Goal: Communication & Community: Ask a question

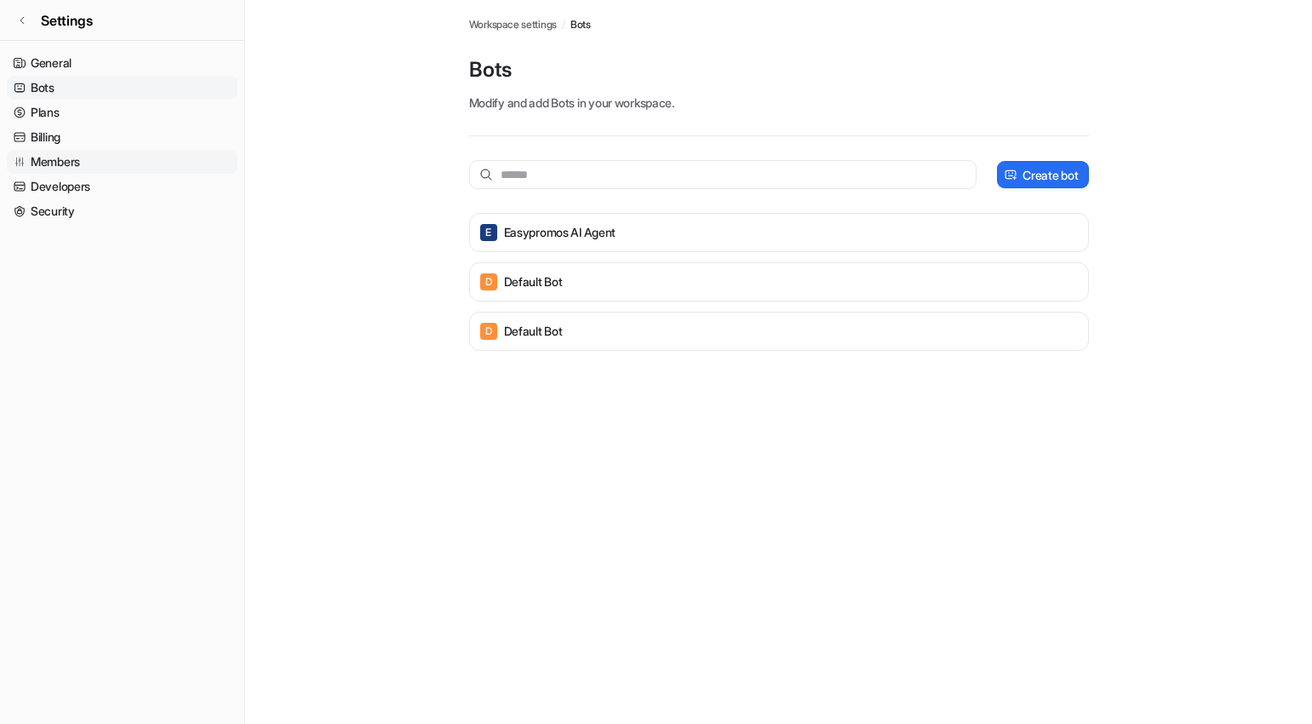
click at [151, 159] on link "Members" at bounding box center [122, 162] width 231 height 24
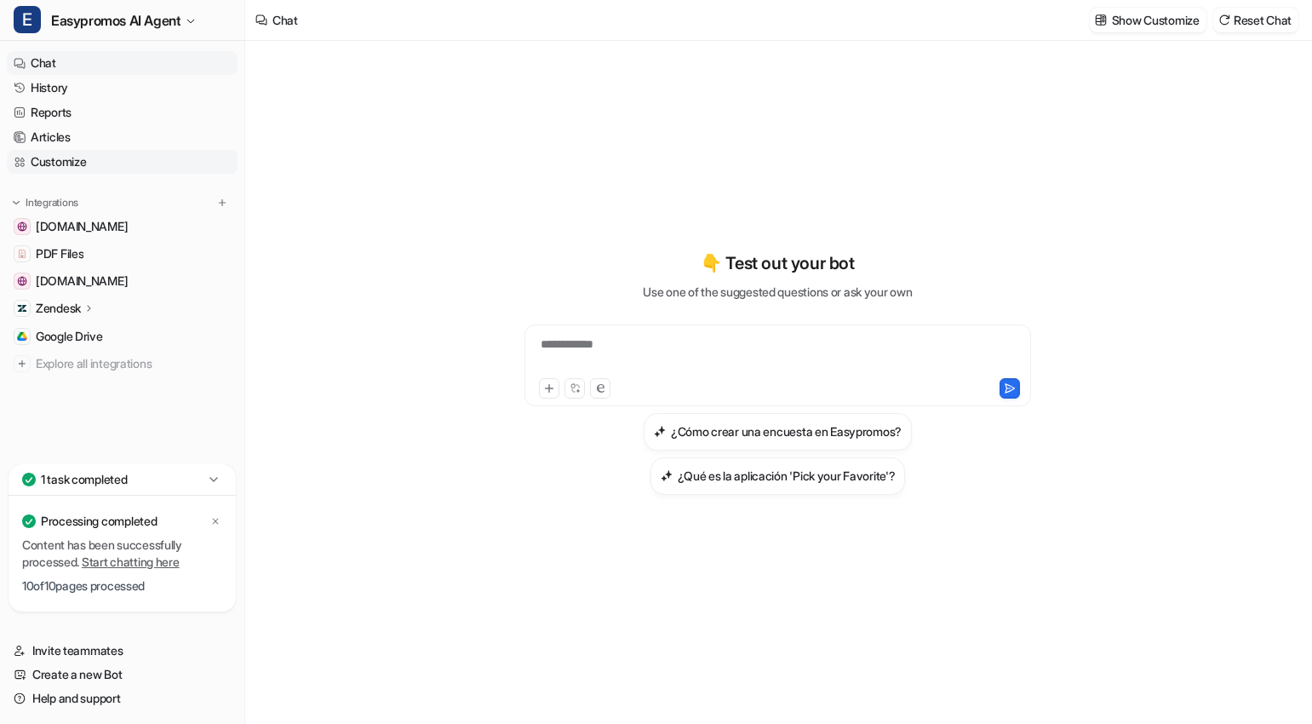
click at [129, 166] on link "Customize" at bounding box center [122, 162] width 231 height 24
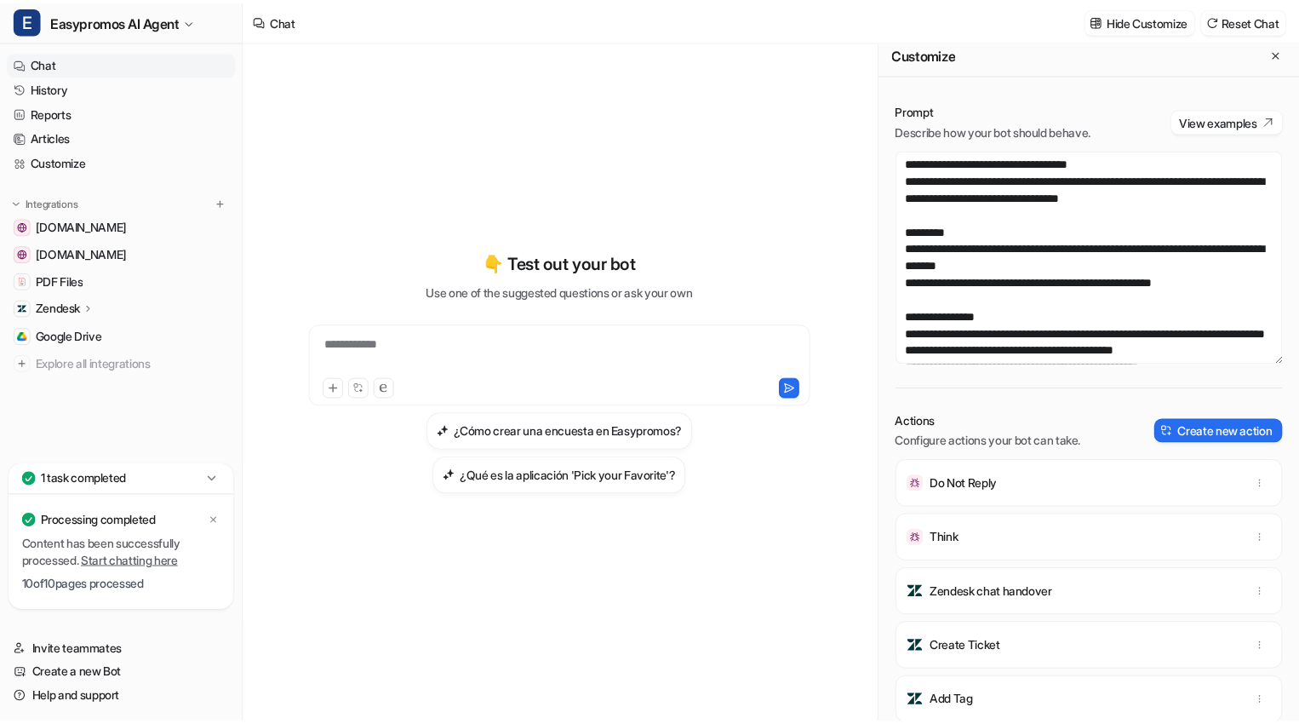
scroll to position [17, 0]
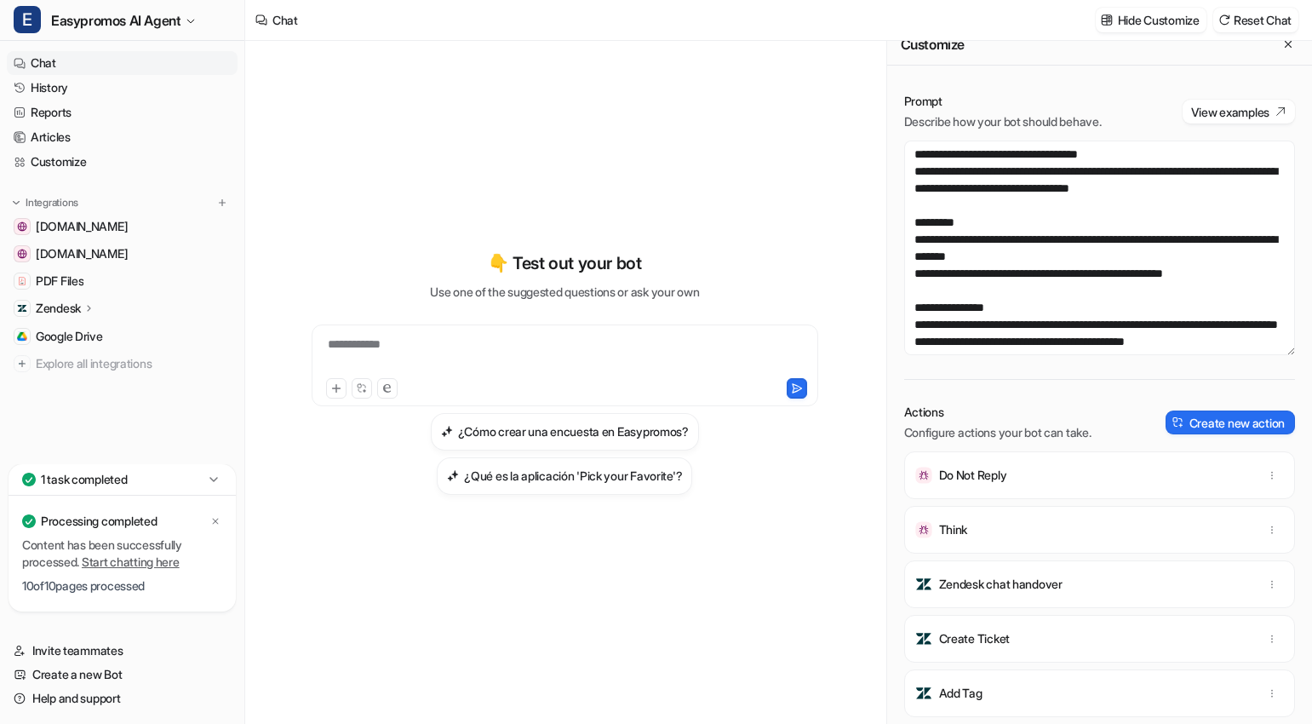
click at [149, 561] on link "Start chatting here" at bounding box center [131, 561] width 98 height 14
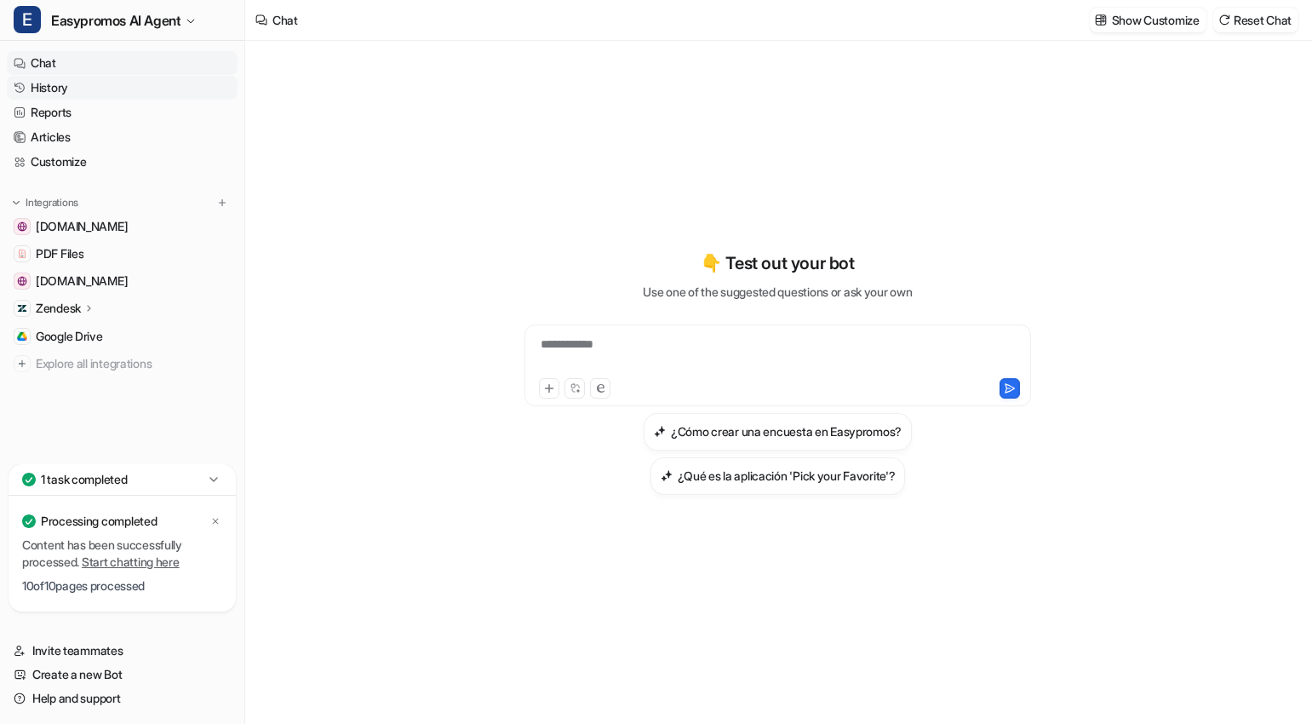
click at [94, 89] on link "History" at bounding box center [122, 88] width 231 height 24
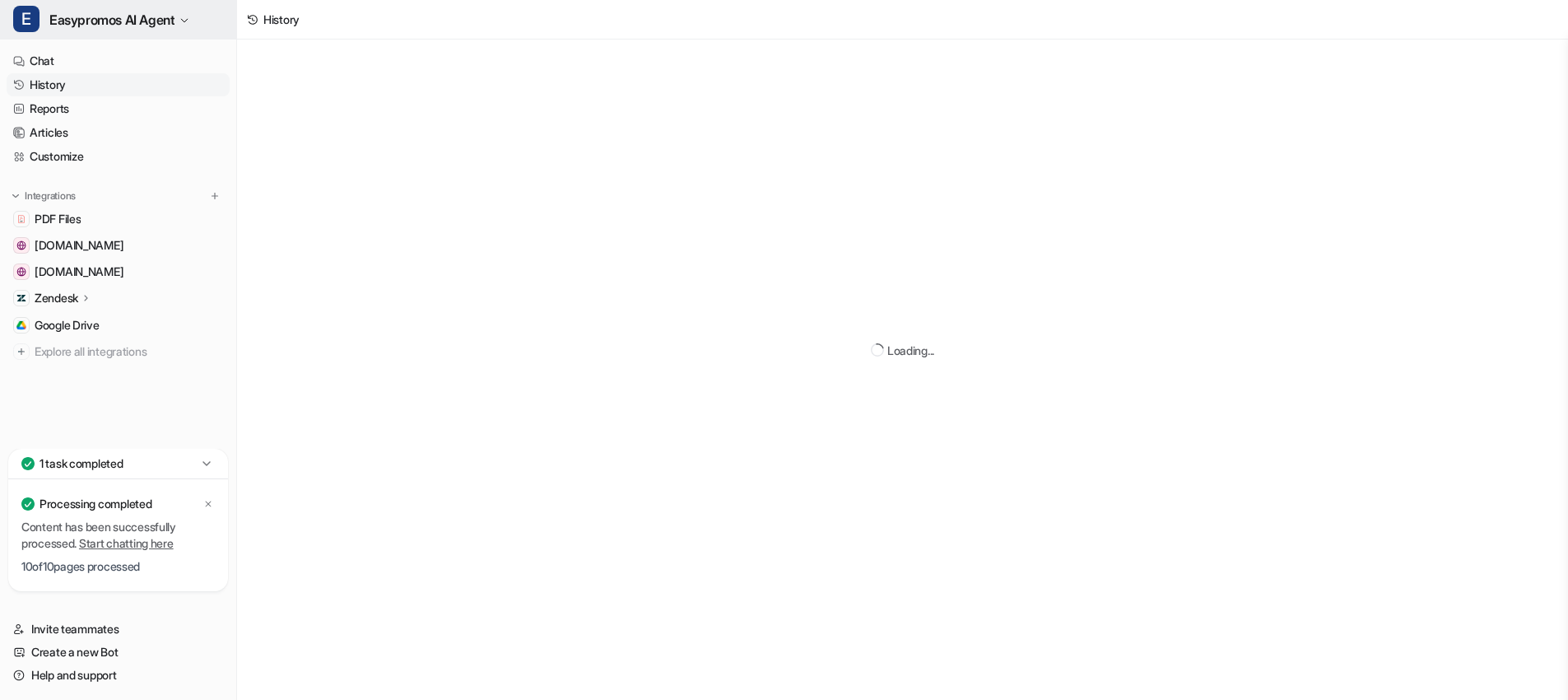
scroll to position [3, 0]
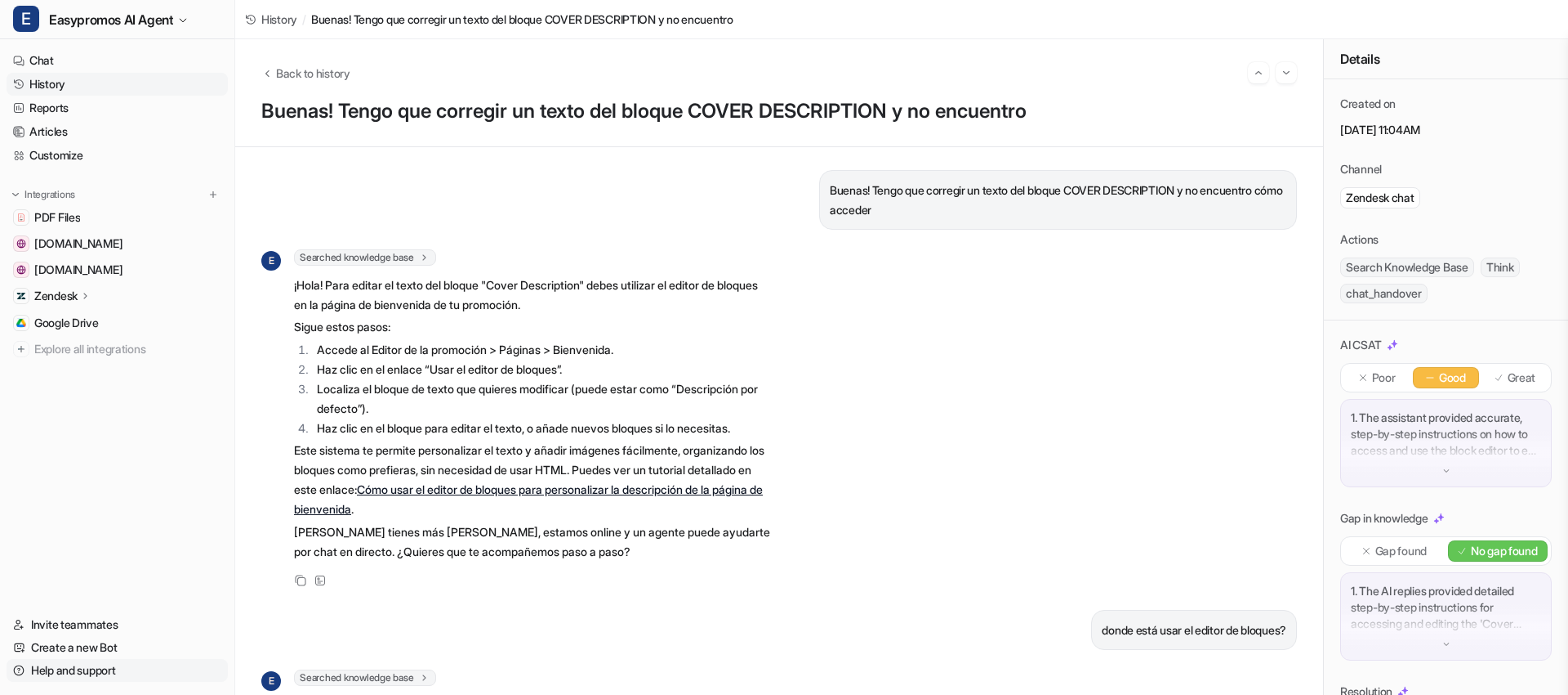
click at [71, 673] on link "Help and support" at bounding box center [117, 670] width 222 height 23
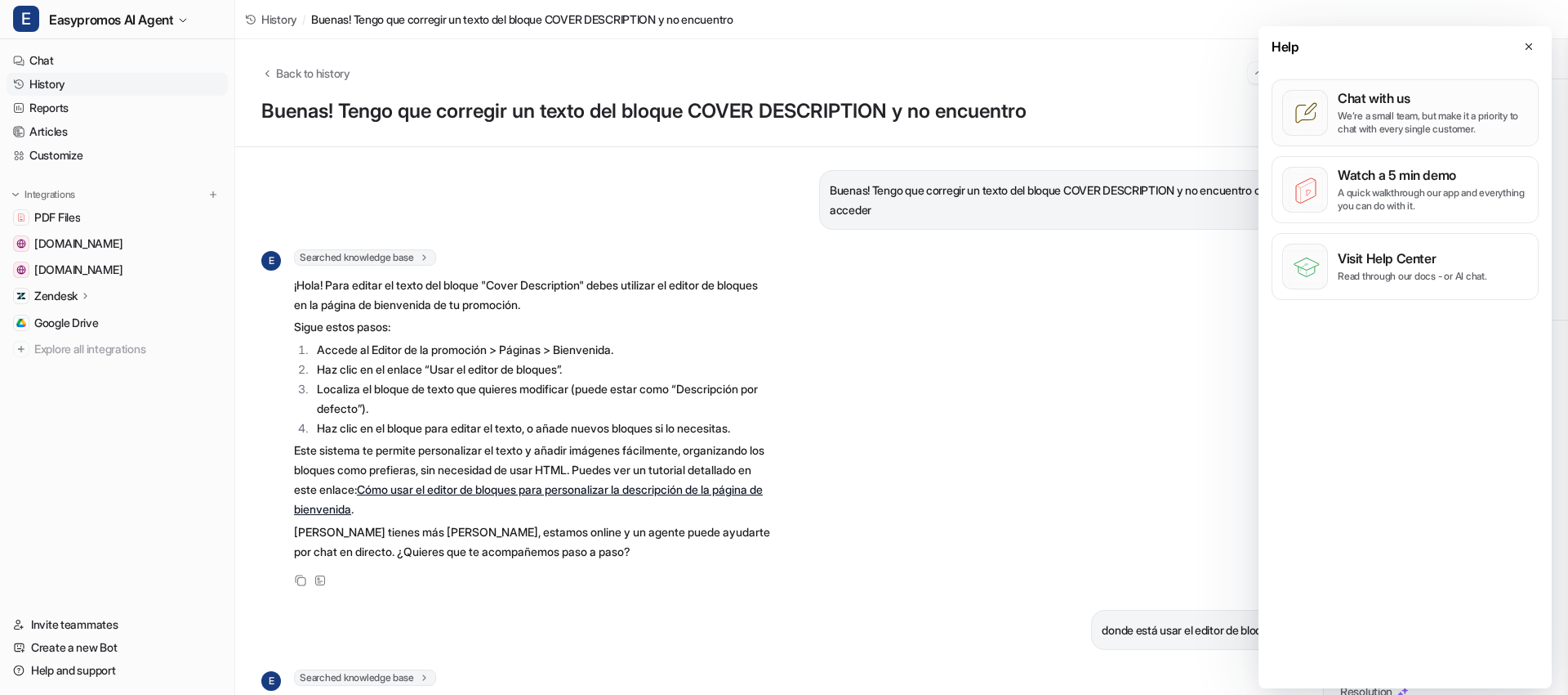
click at [1399, 112] on p "We’re a small team, but make it a priority to chat with every single customer." at bounding box center [1433, 122] width 190 height 26
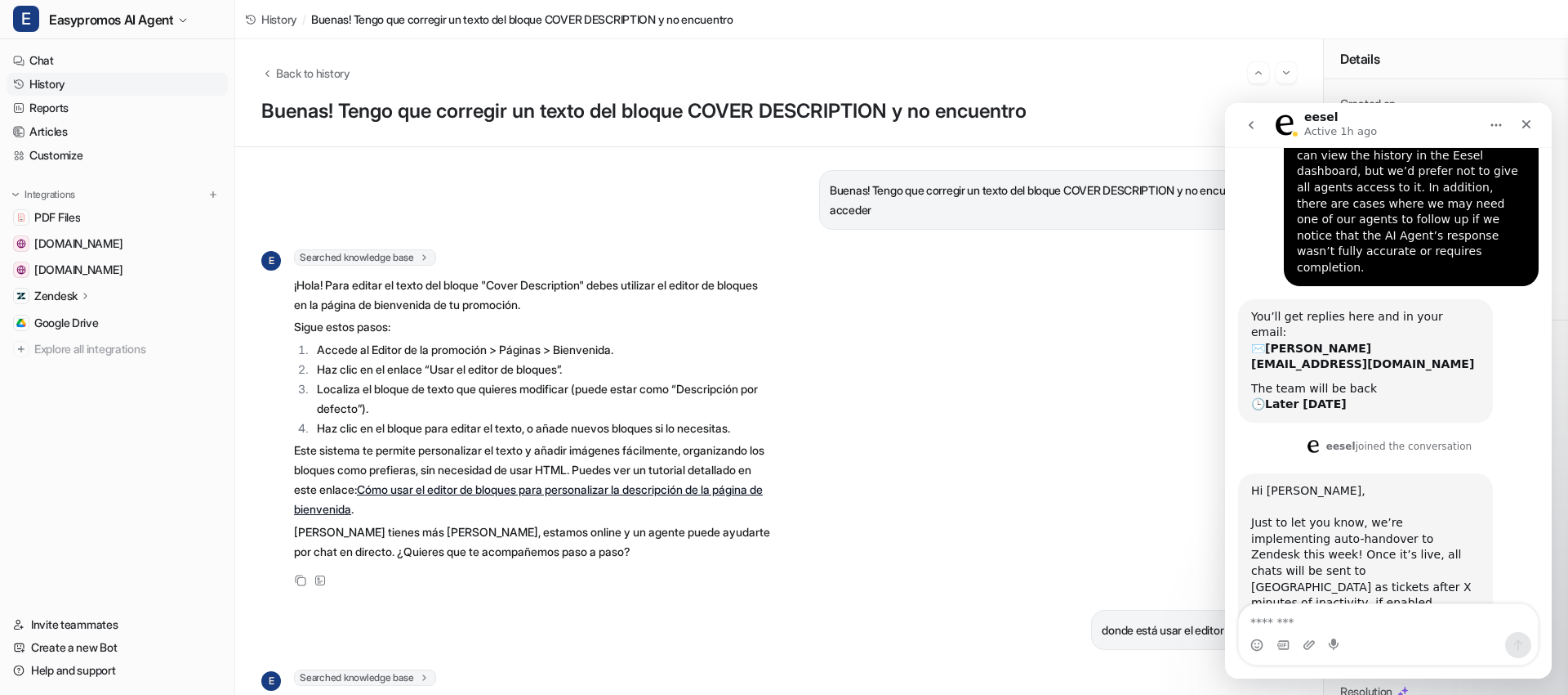
scroll to position [271, 0]
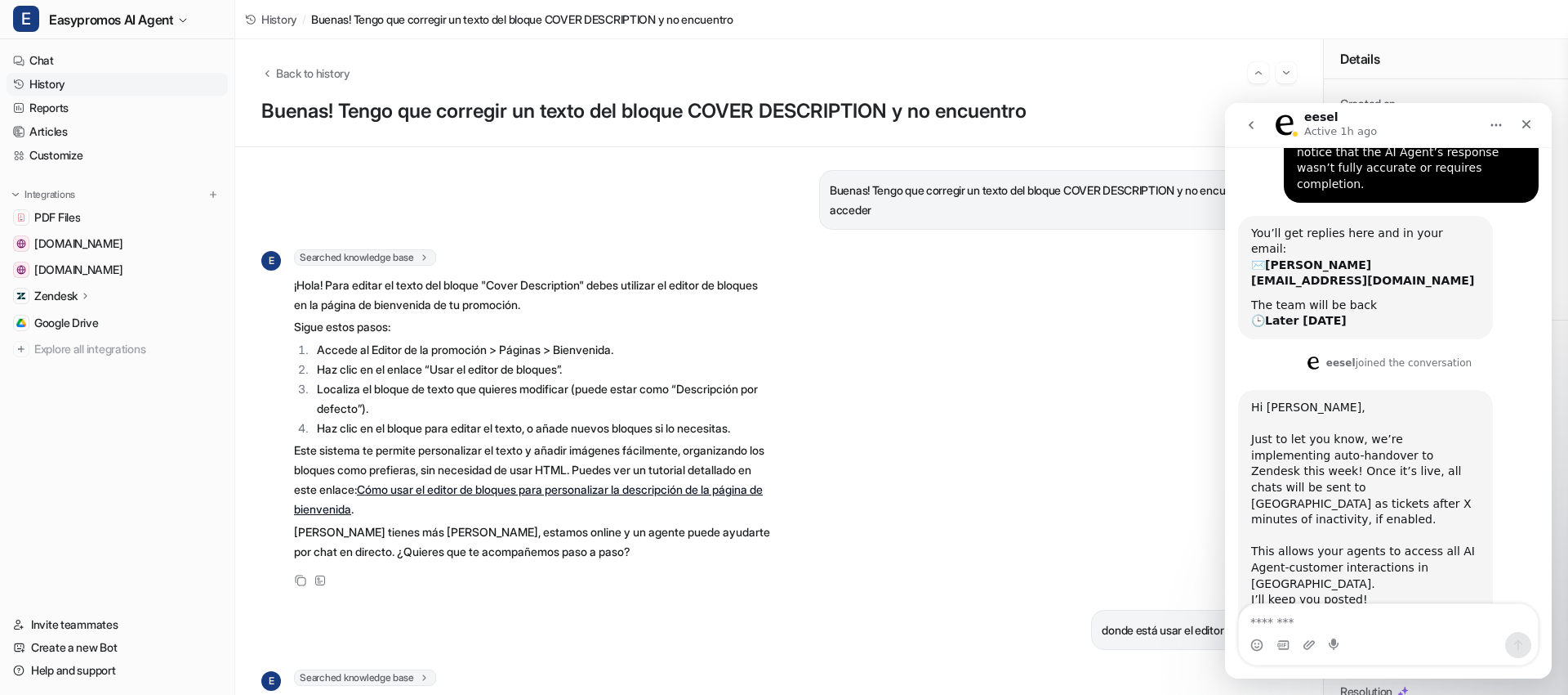
click at [1331, 610] on textarea "Message…" at bounding box center [1389, 617] width 299 height 28
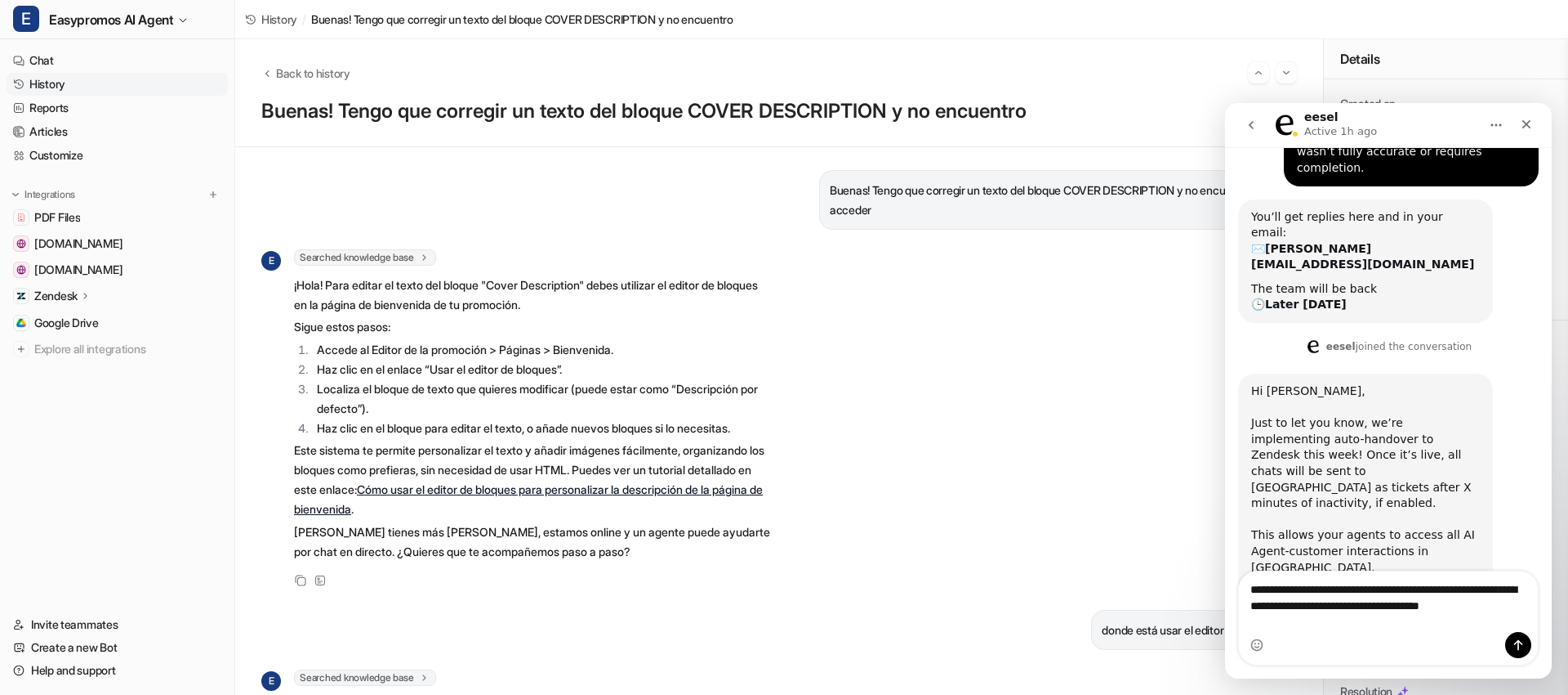
scroll to position [303, 0]
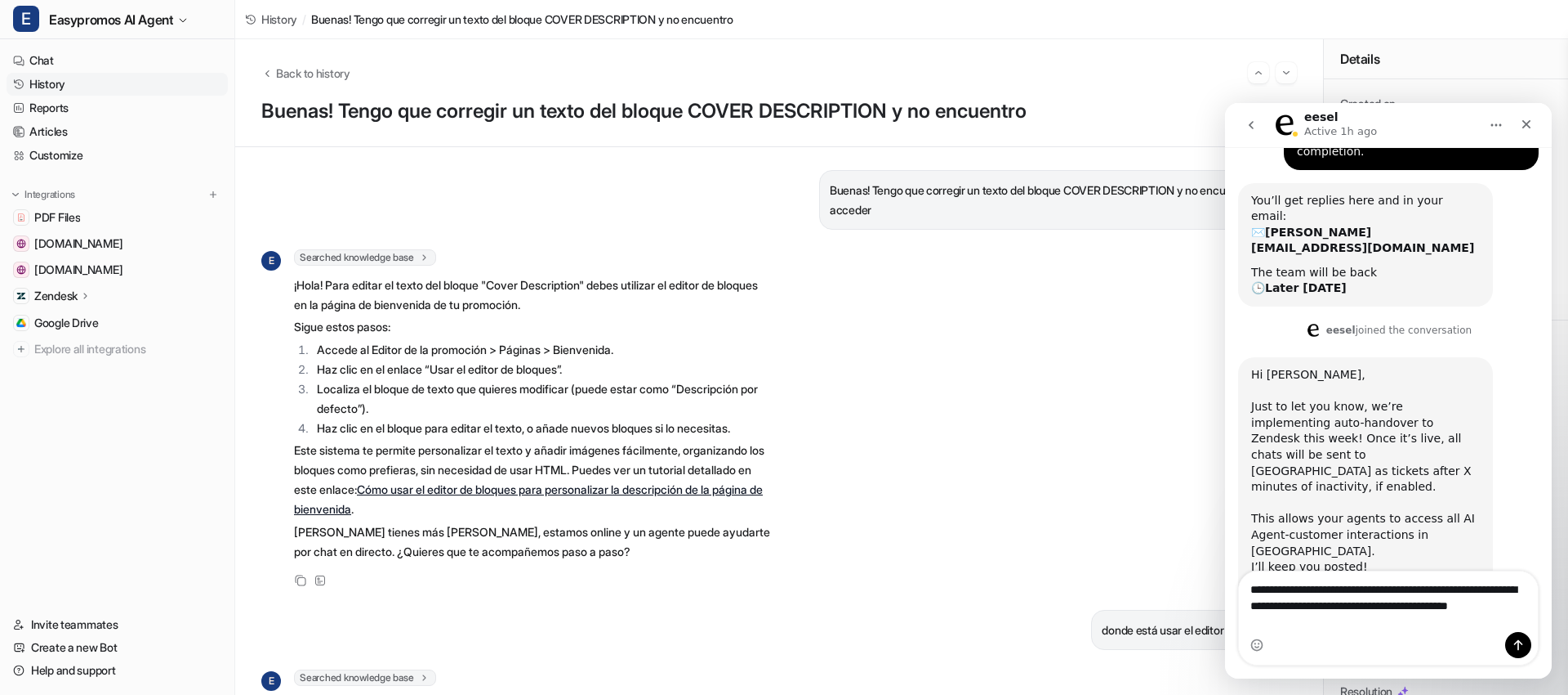
type textarea "**********"
click at [1525, 641] on button "Send a message…" at bounding box center [1518, 644] width 26 height 26
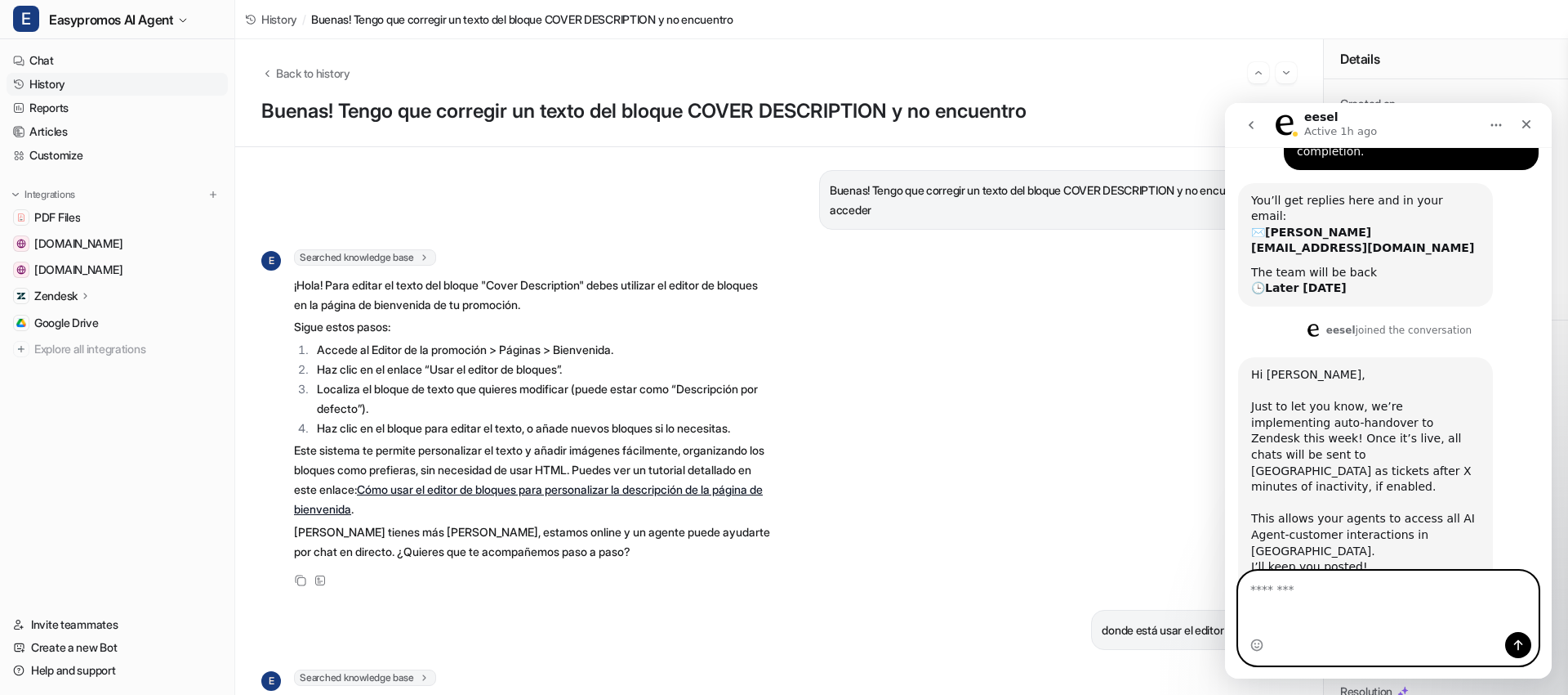
scroll to position [351, 0]
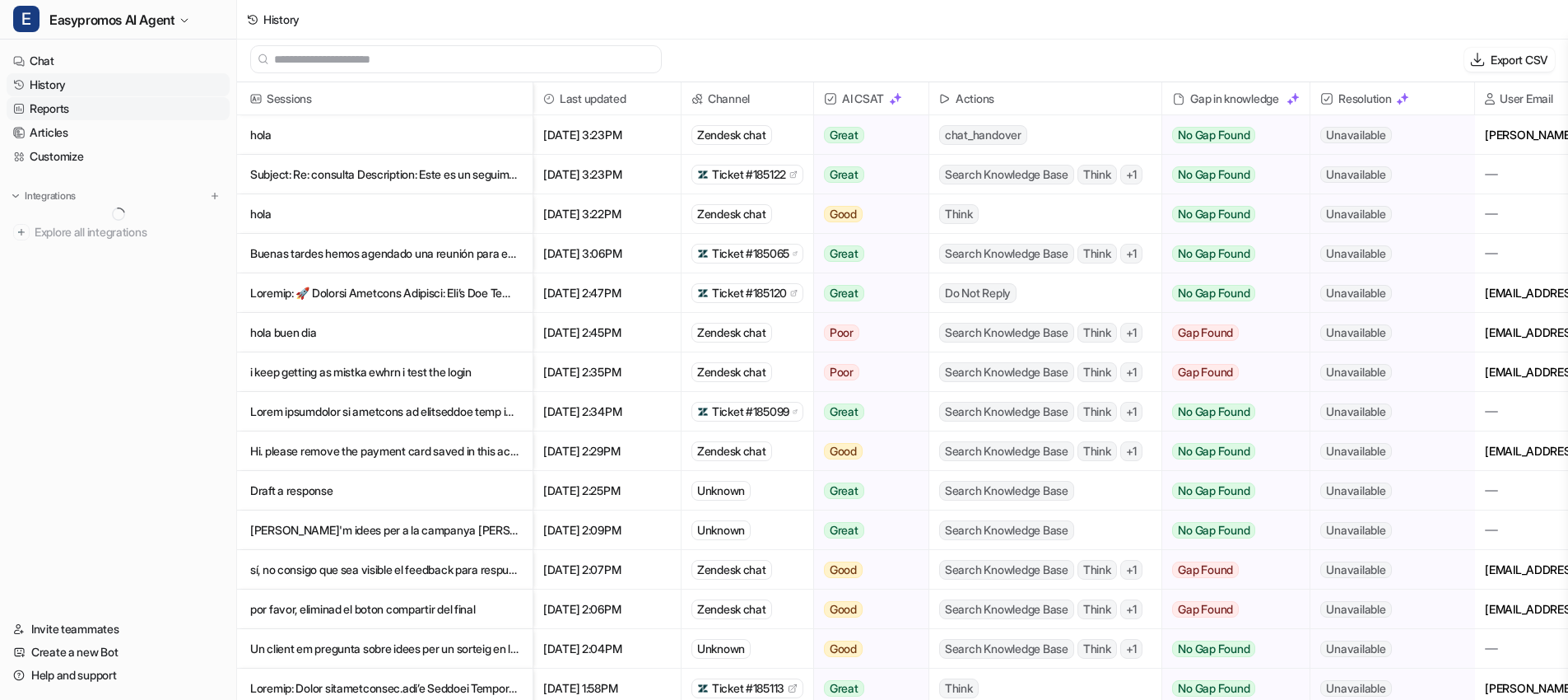
scroll to position [3, 0]
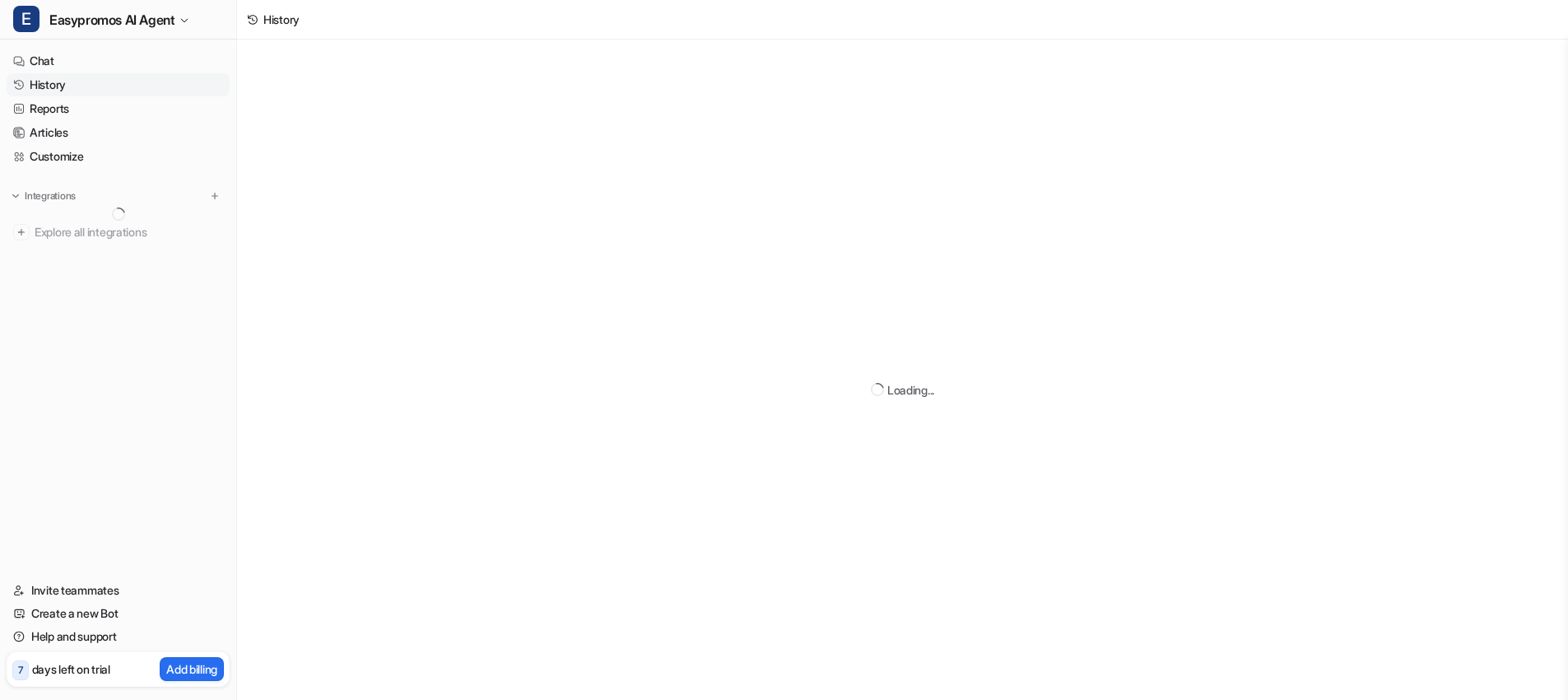
scroll to position [3, 0]
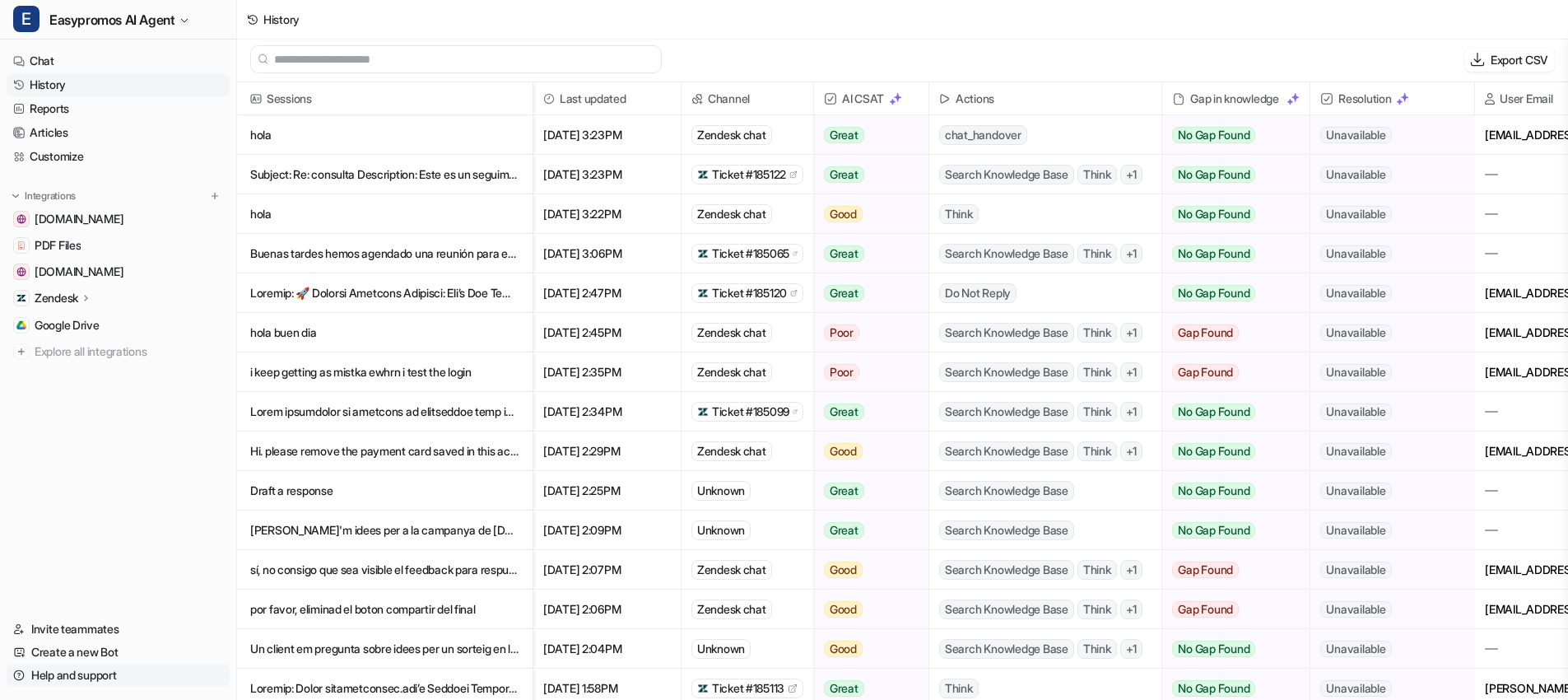
click at [113, 674] on link "Help and support" at bounding box center [118, 675] width 223 height 23
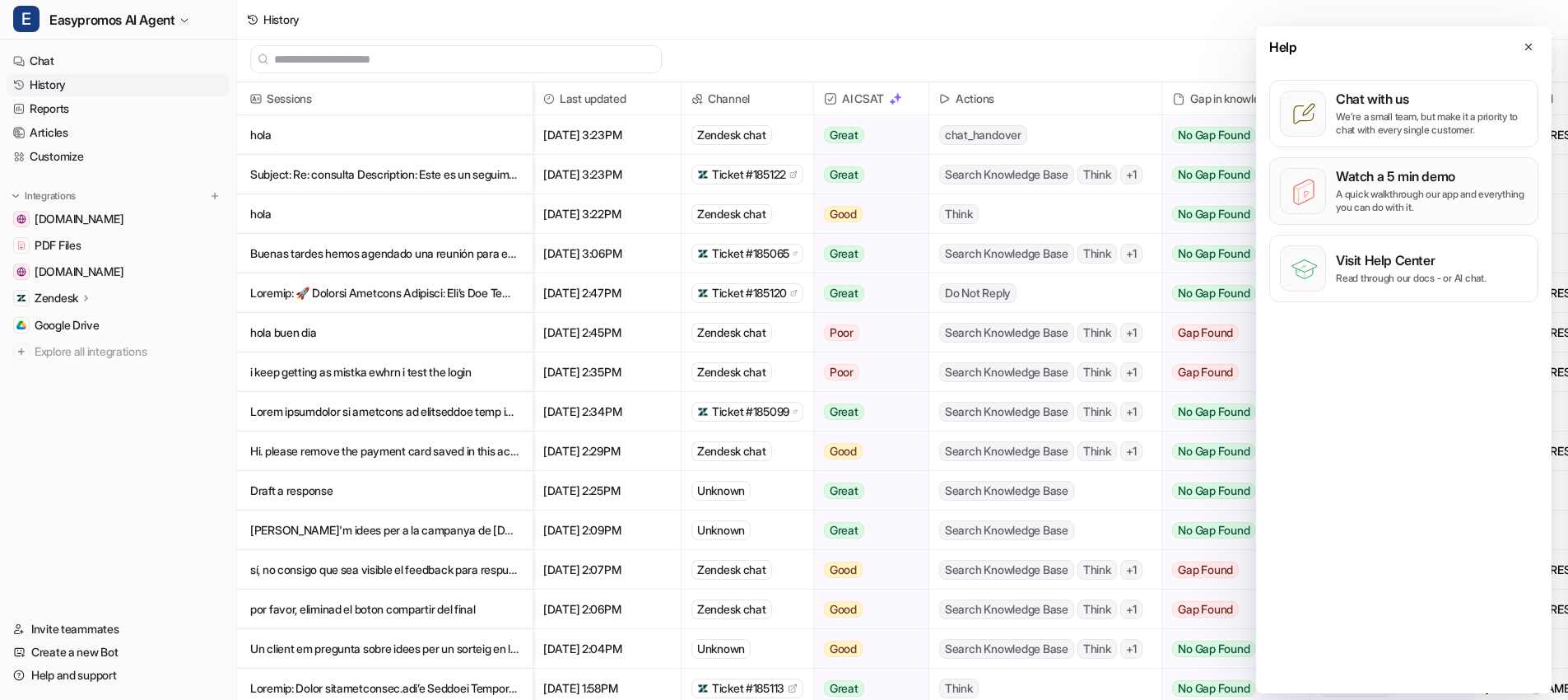
click at [1399, 196] on p "A quick walkthrough our app and everything you can do with it." at bounding box center [1432, 200] width 191 height 26
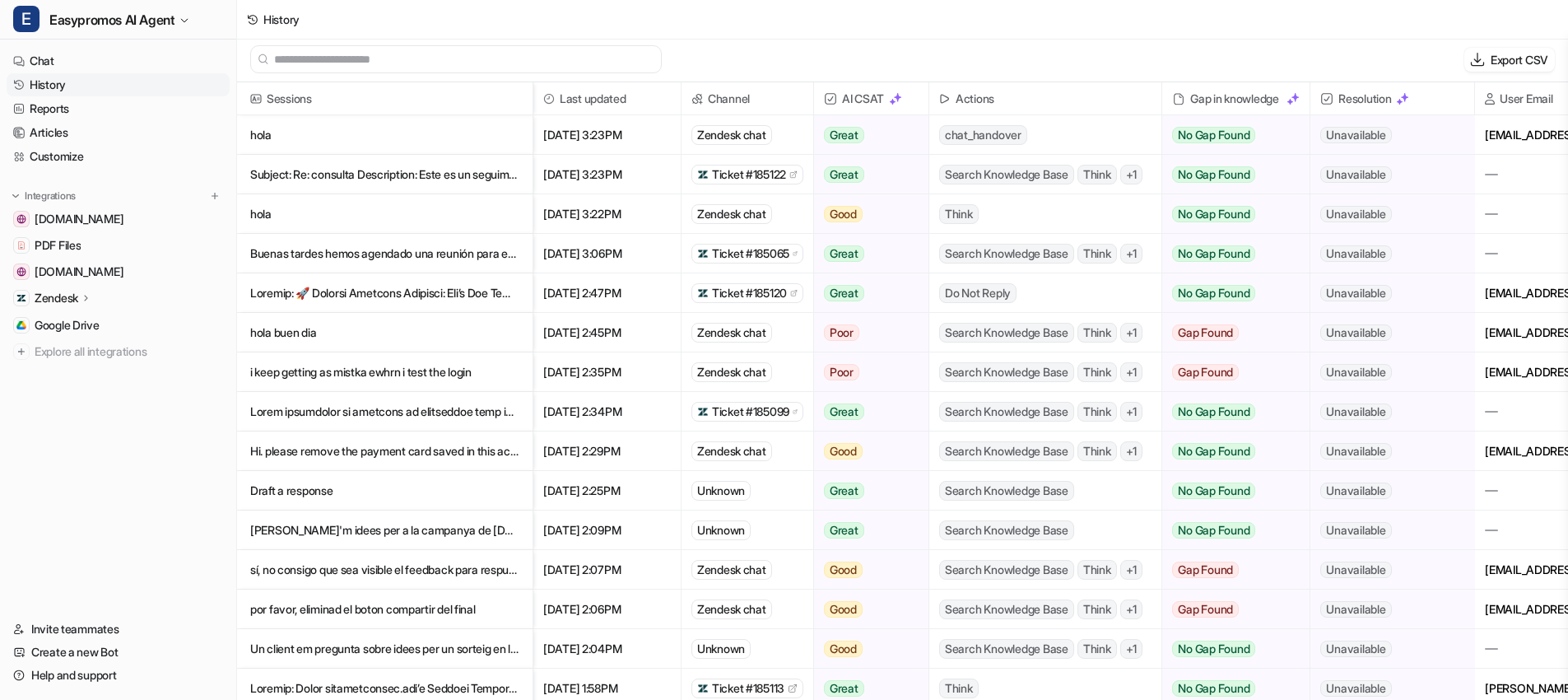
click at [70, 299] on p "Zendesk" at bounding box center [56, 298] width 44 height 16
click at [74, 317] on p "Overview" at bounding box center [72, 321] width 49 height 16
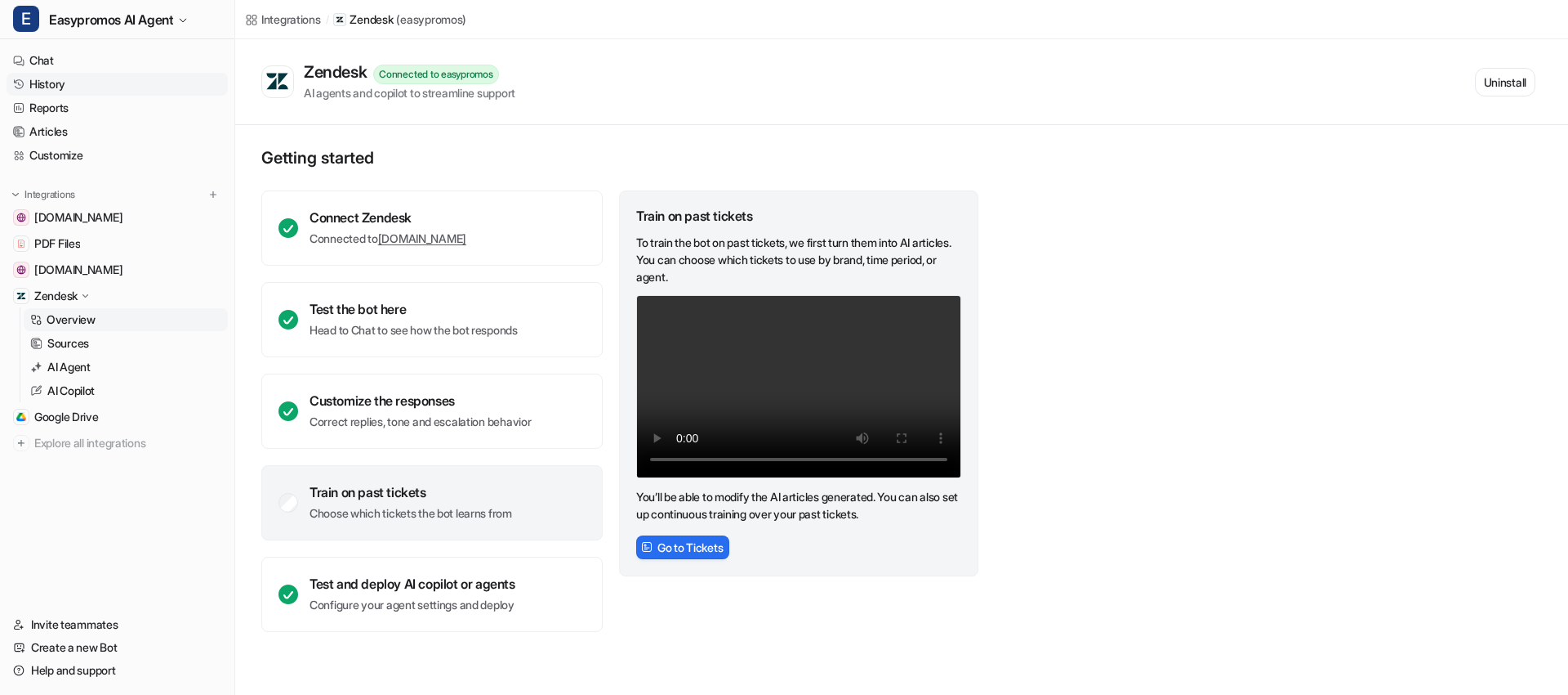
click at [65, 86] on link "History" at bounding box center [117, 84] width 222 height 23
